Goal: Information Seeking & Learning: Check status

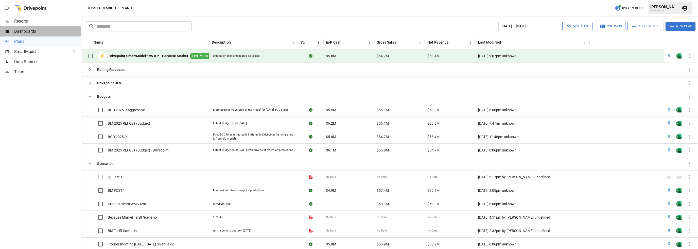
click at [25, 34] on span "Dashboards" at bounding box center [47, 31] width 67 height 6
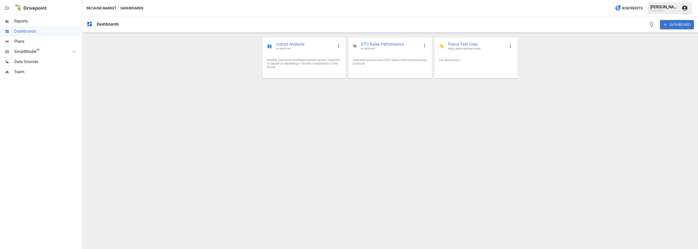
click at [26, 23] on span "Reports" at bounding box center [47, 21] width 67 height 6
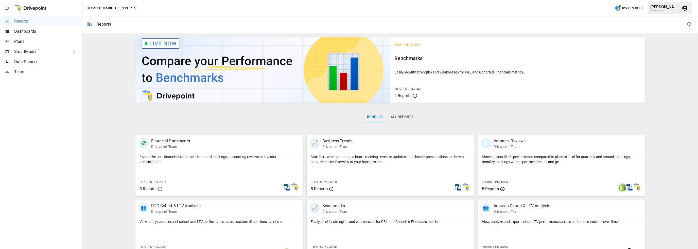
click at [30, 33] on span "Dashboards" at bounding box center [47, 31] width 67 height 6
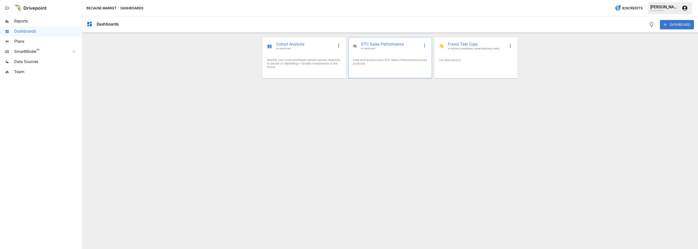
click at [396, 51] on div "🛍 DTC Sales Performance BY DRIVEPOINT" at bounding box center [390, 46] width 83 height 17
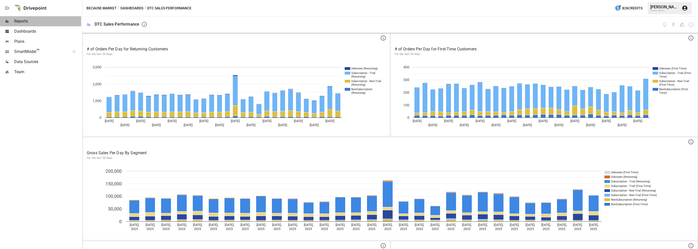
click at [21, 22] on span "Reports" at bounding box center [47, 21] width 67 height 6
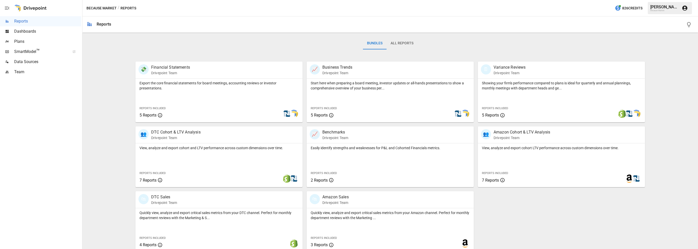
scroll to position [79, 0]
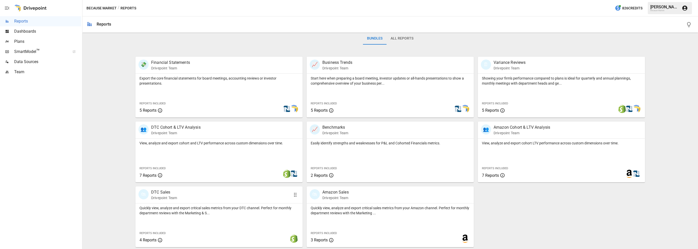
click at [181, 194] on div "🛍 DTC Sales Drivepoint Team" at bounding box center [206, 195] width 134 height 11
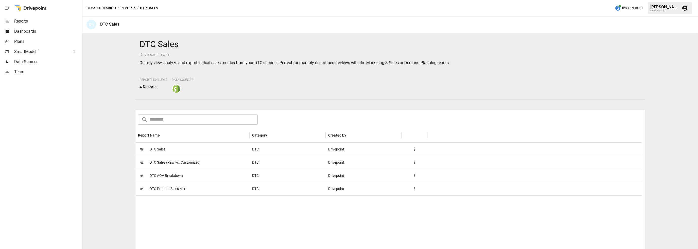
click at [159, 152] on span "DTC Sales" at bounding box center [158, 149] width 16 height 13
